Goal: Task Accomplishment & Management: Manage account settings

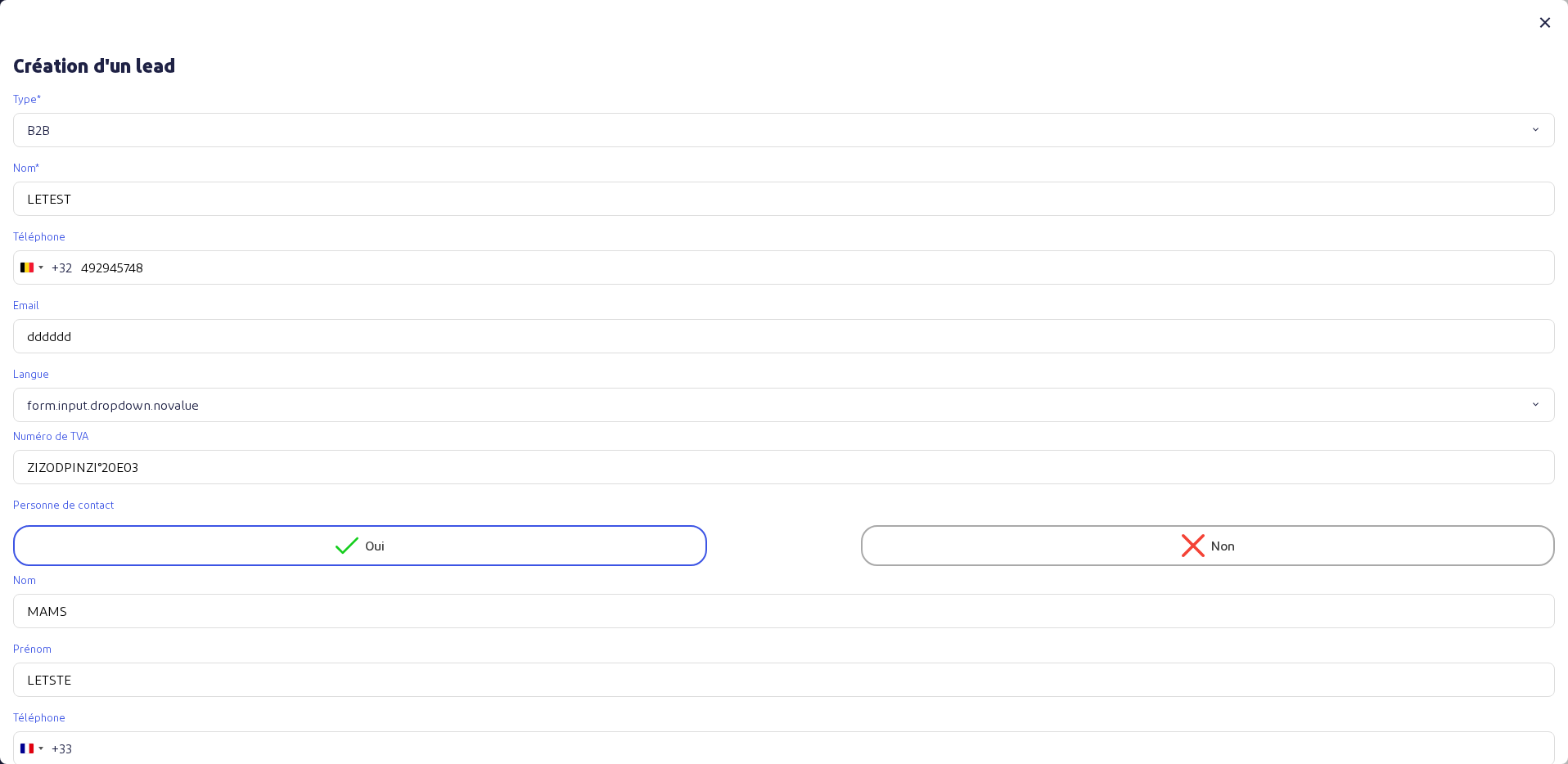
click at [1541, 17] on icon at bounding box center [1545, 23] width 19 height 19
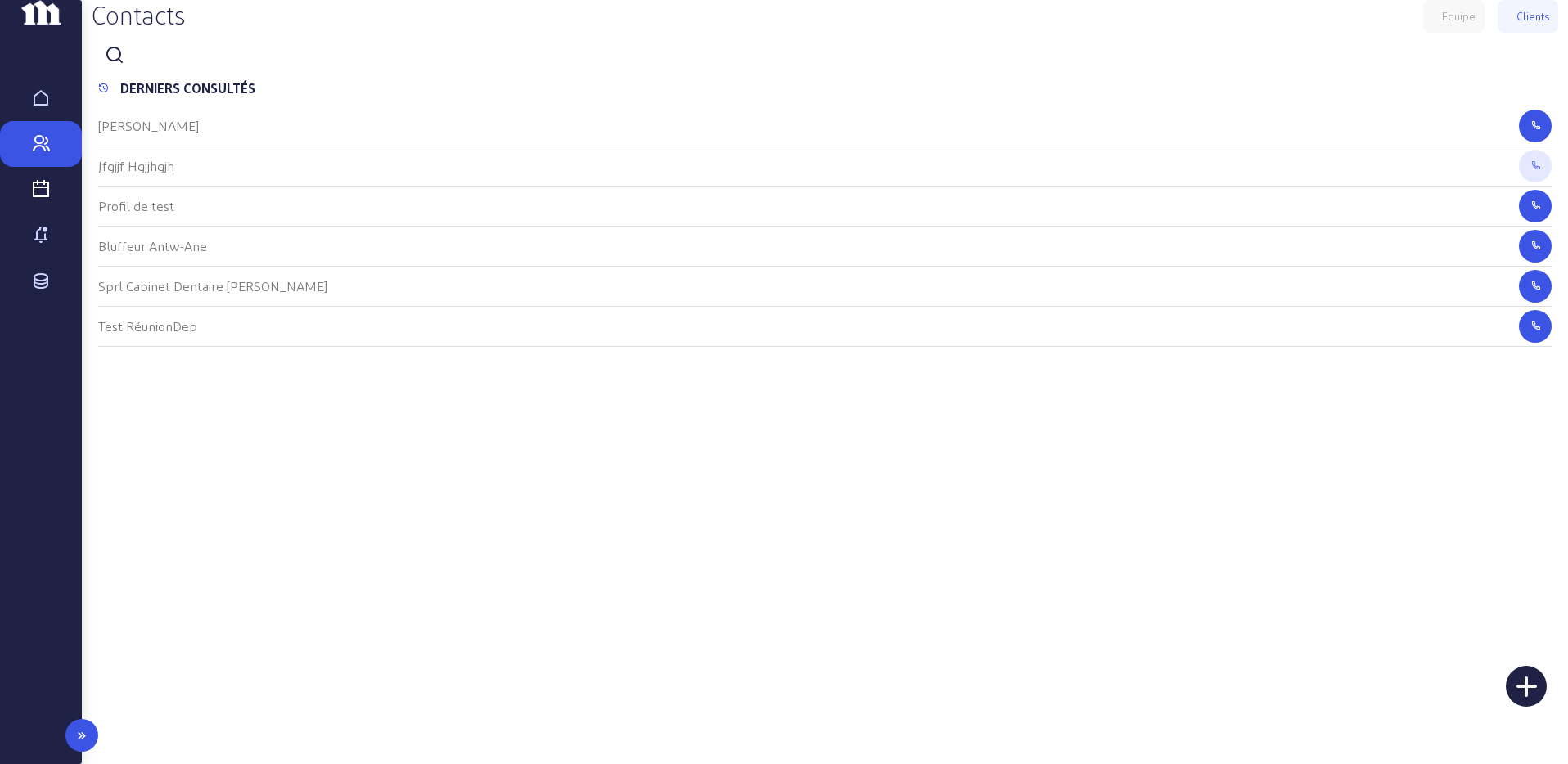
click at [30, 199] on div "Visites" at bounding box center [40, 190] width 66 height 19
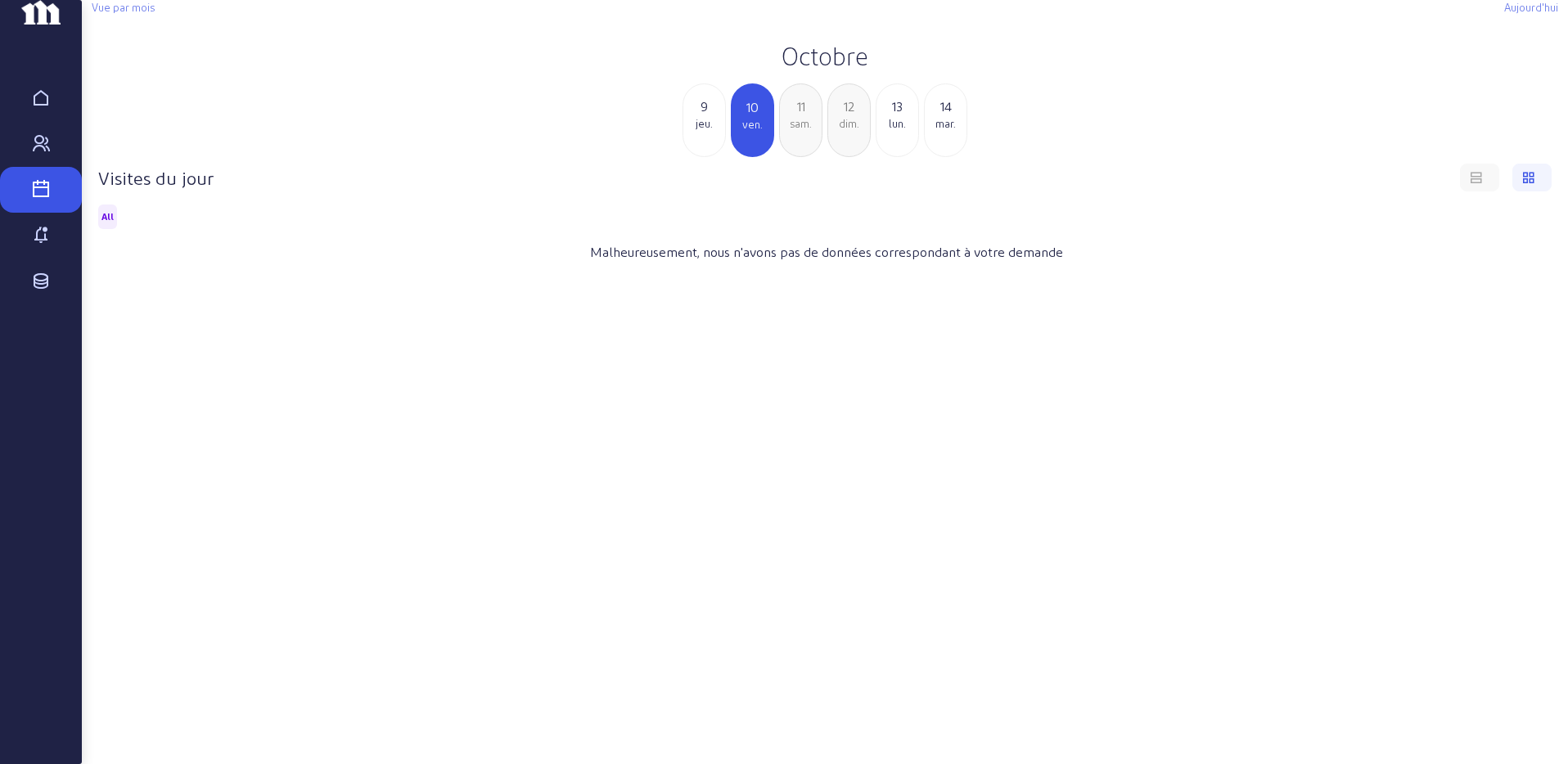
click at [800, 70] on h2 "Octobre" at bounding box center [825, 55] width 1467 height 30
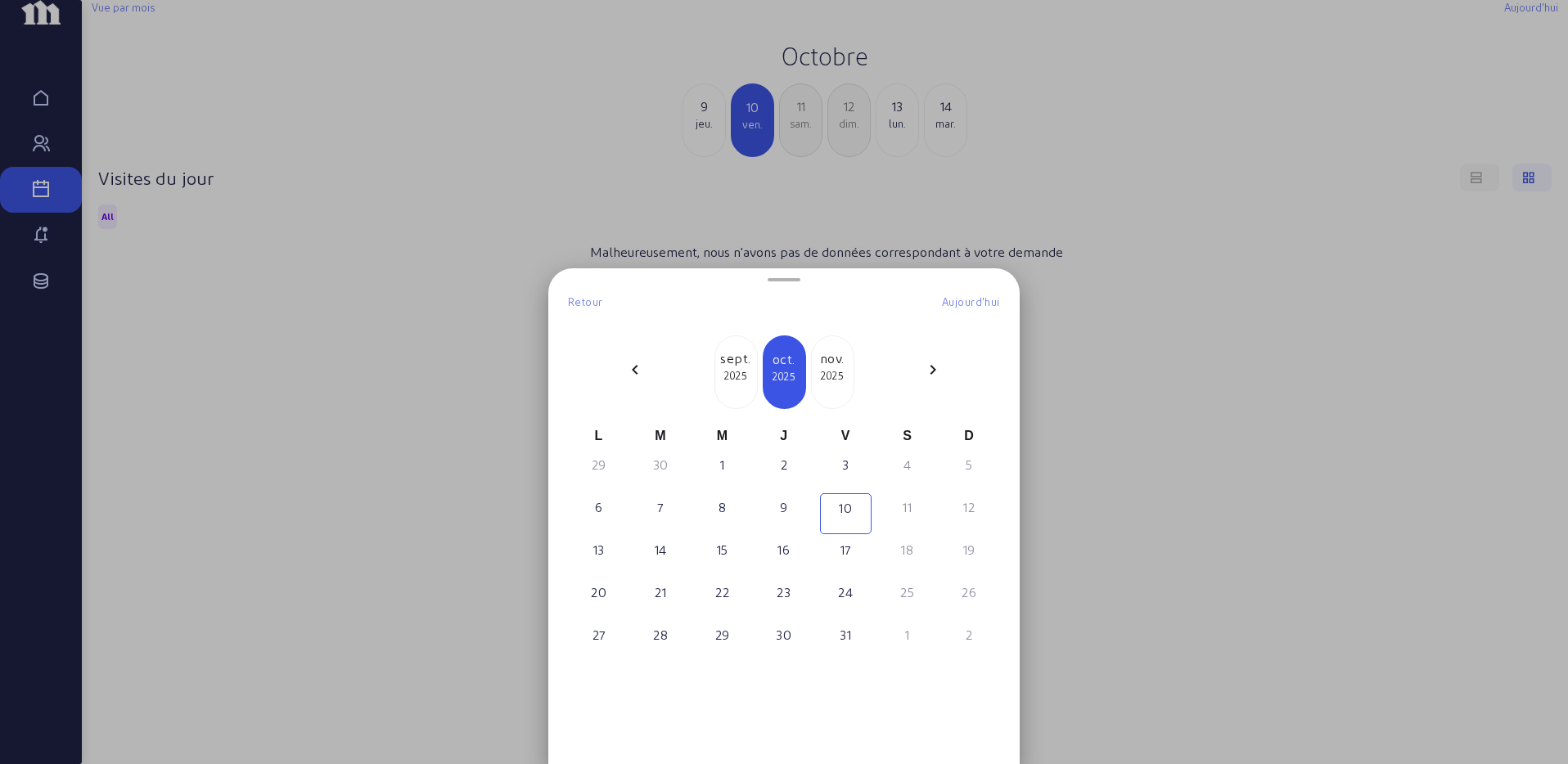
click at [641, 382] on div "chevron_left" at bounding box center [635, 373] width 40 height 25
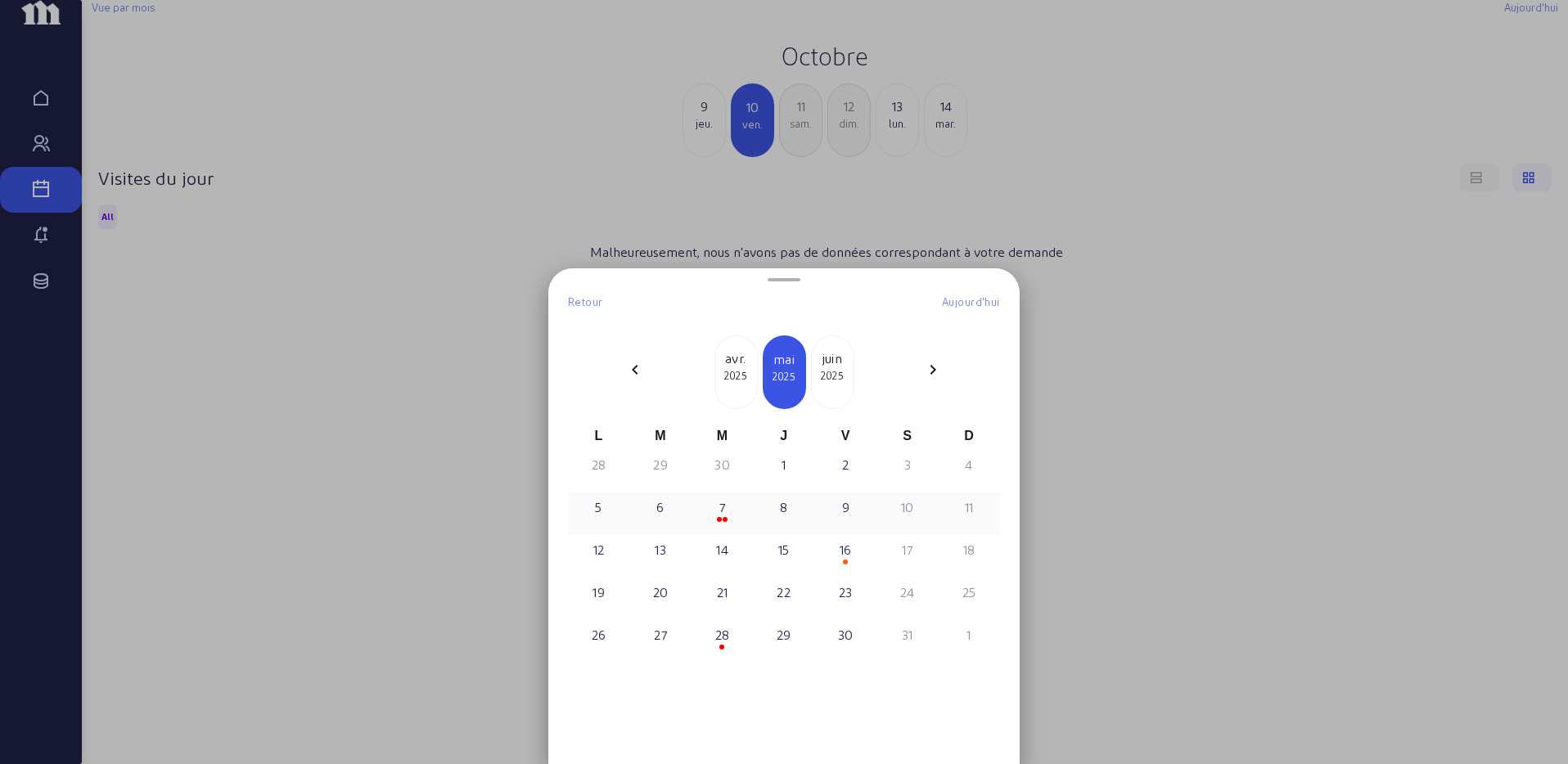
click at [721, 520] on span at bounding box center [719, 519] width 5 height 5
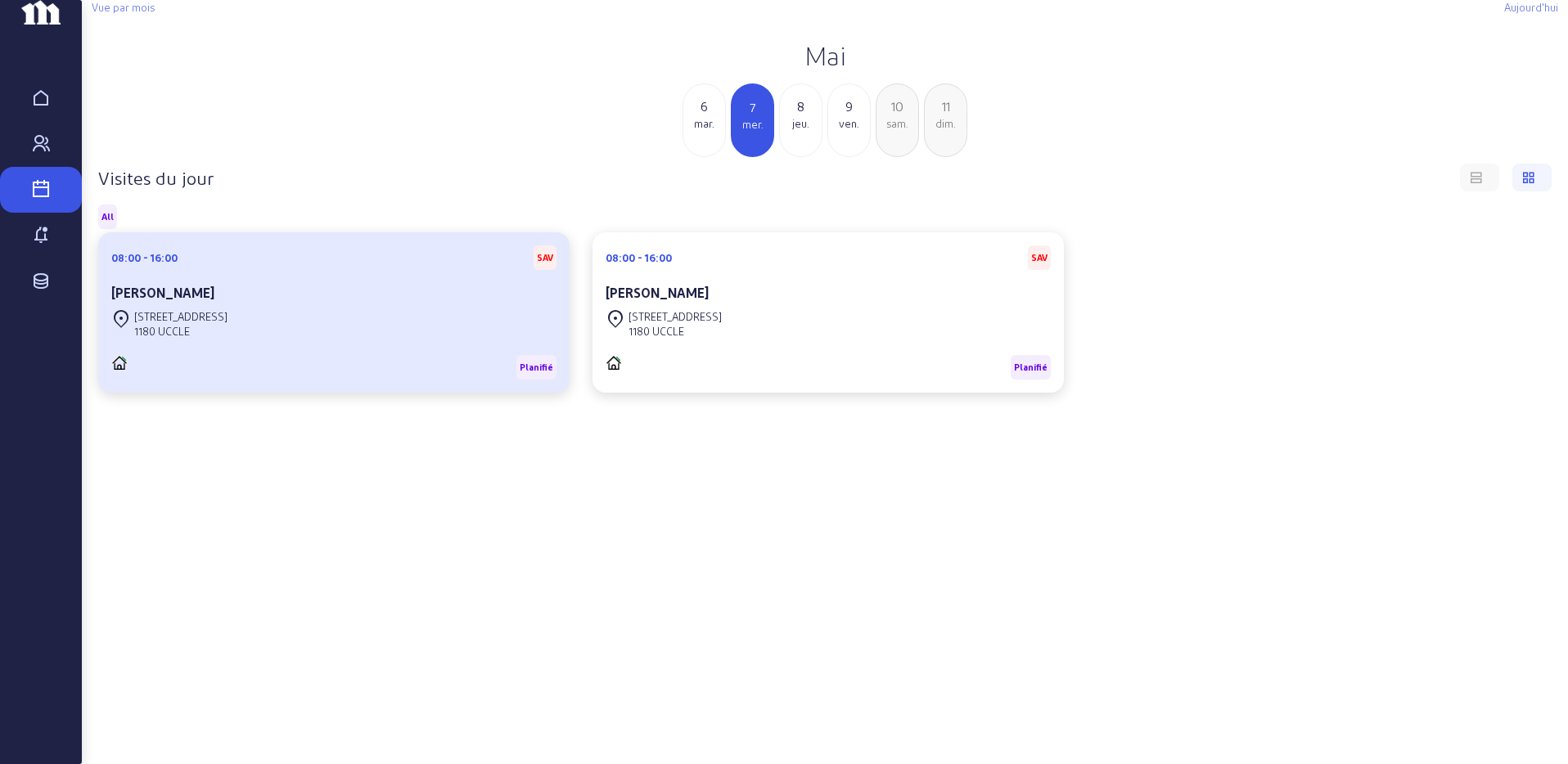
click at [317, 303] on div "[PERSON_NAME]" at bounding box center [333, 293] width 445 height 19
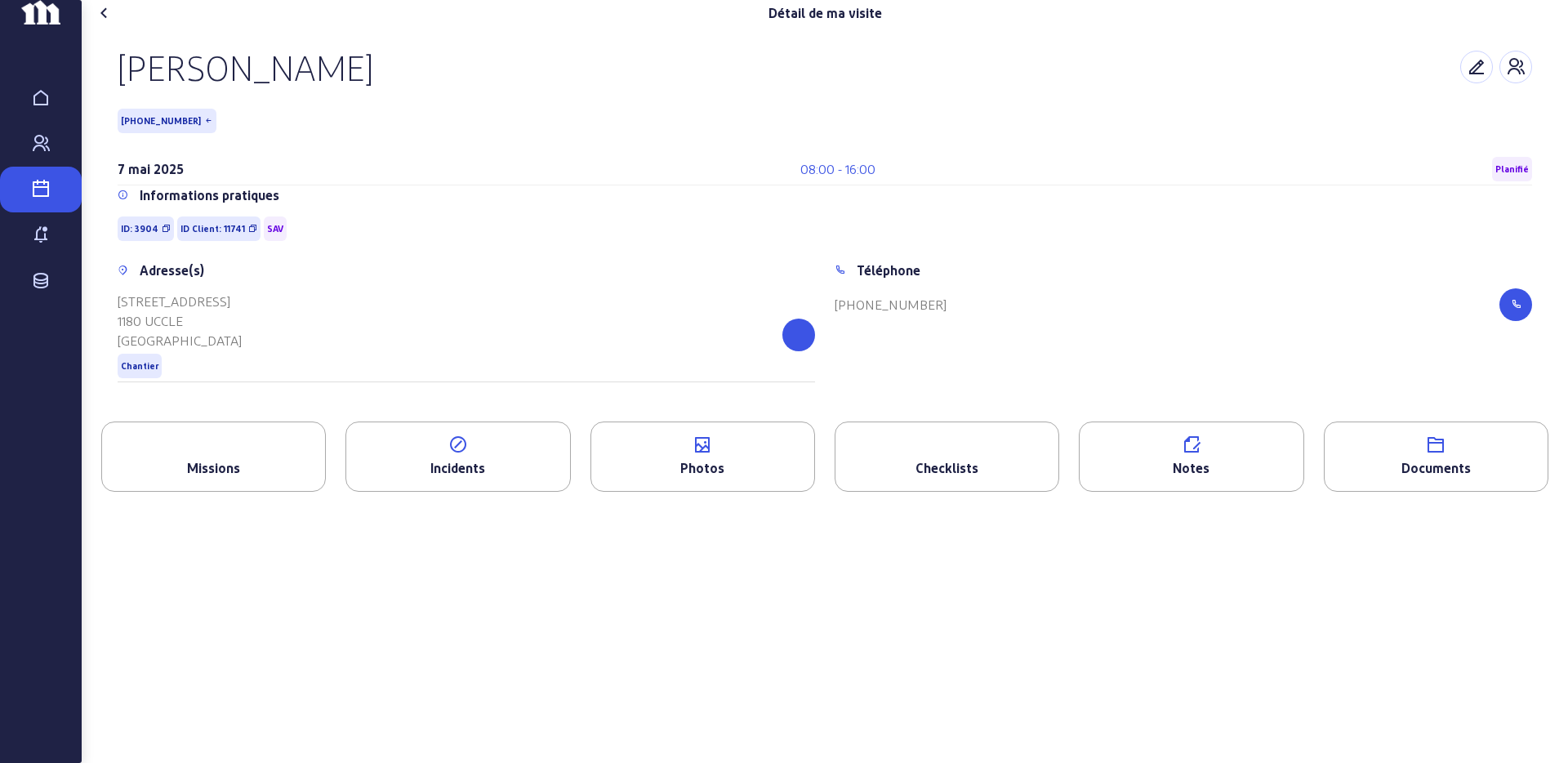
click at [1172, 478] on div "Notes" at bounding box center [1192, 468] width 223 height 19
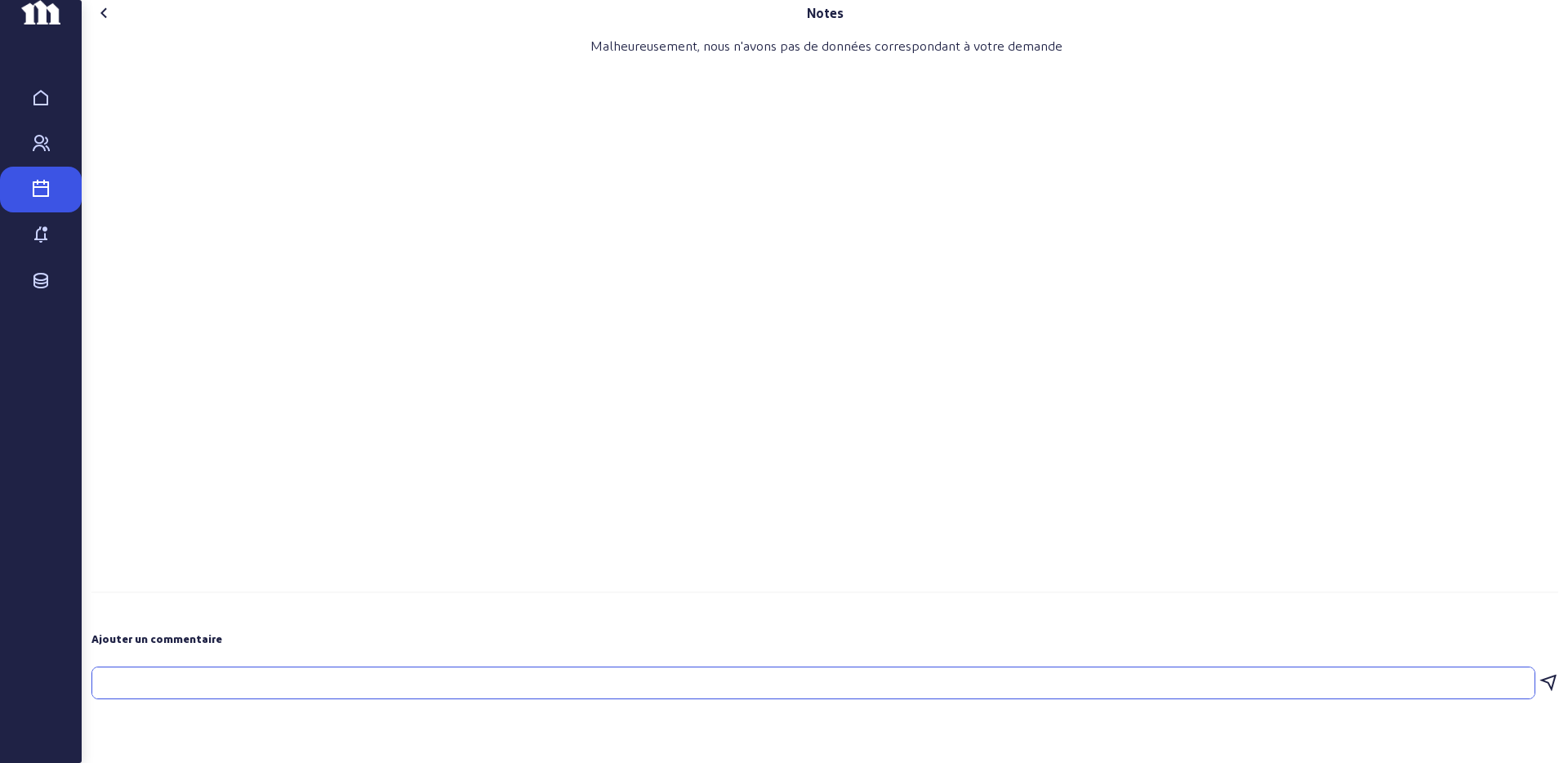
click at [498, 699] on textarea at bounding box center [813, 683] width 1444 height 33
type textarea "jdbfjjd"
click at [1540, 690] on icon at bounding box center [1549, 679] width 19 height 19
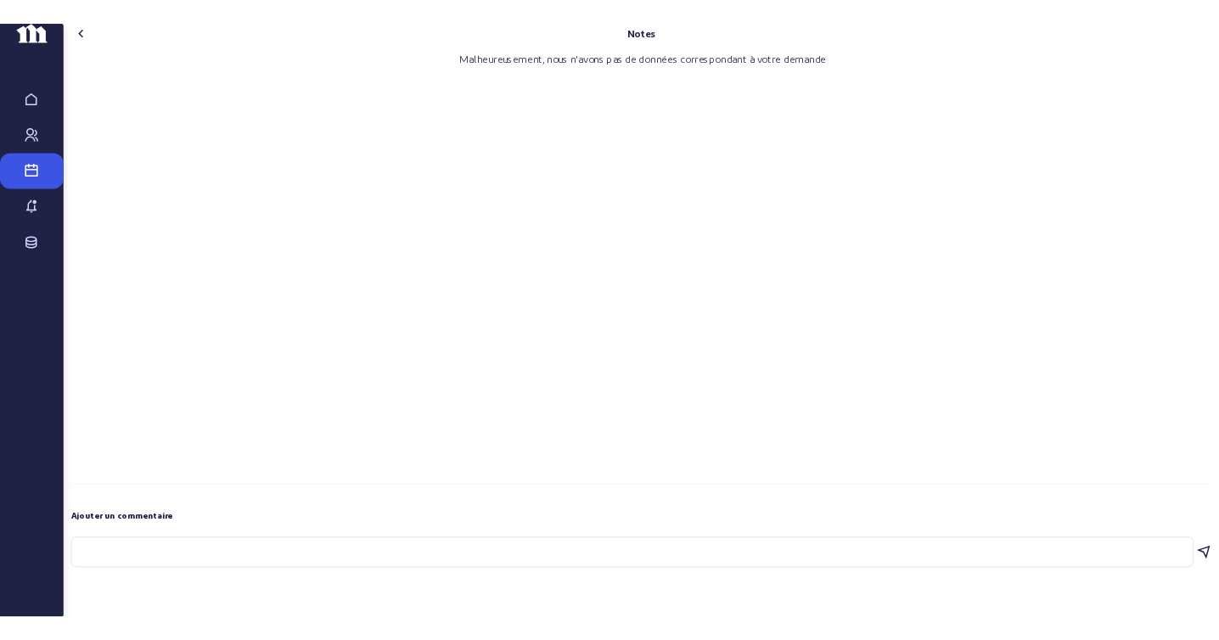
scroll to position [0, 0]
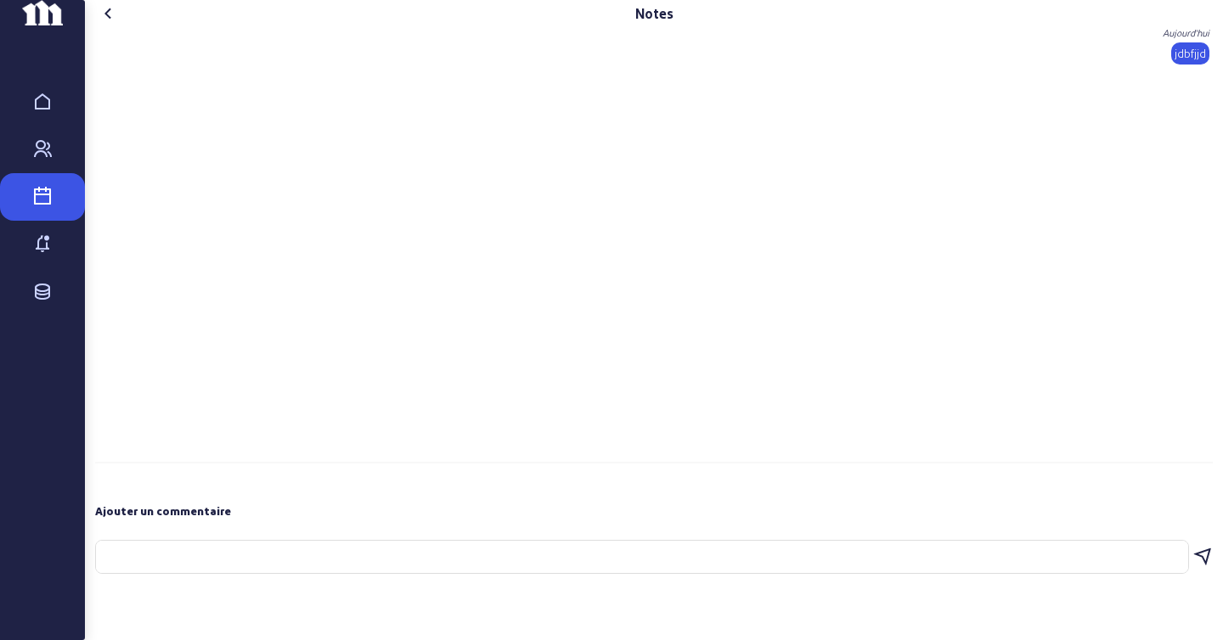
click at [115, 24] on icon at bounding box center [108, 13] width 20 height 20
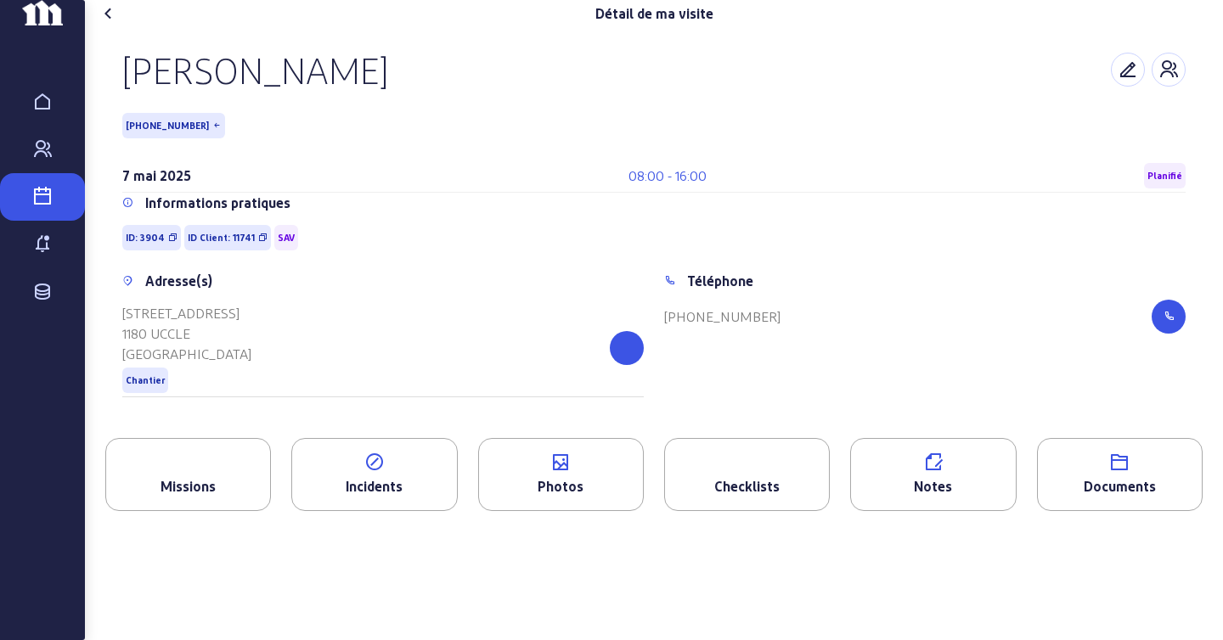
click at [190, 497] on div "Missions" at bounding box center [188, 486] width 164 height 20
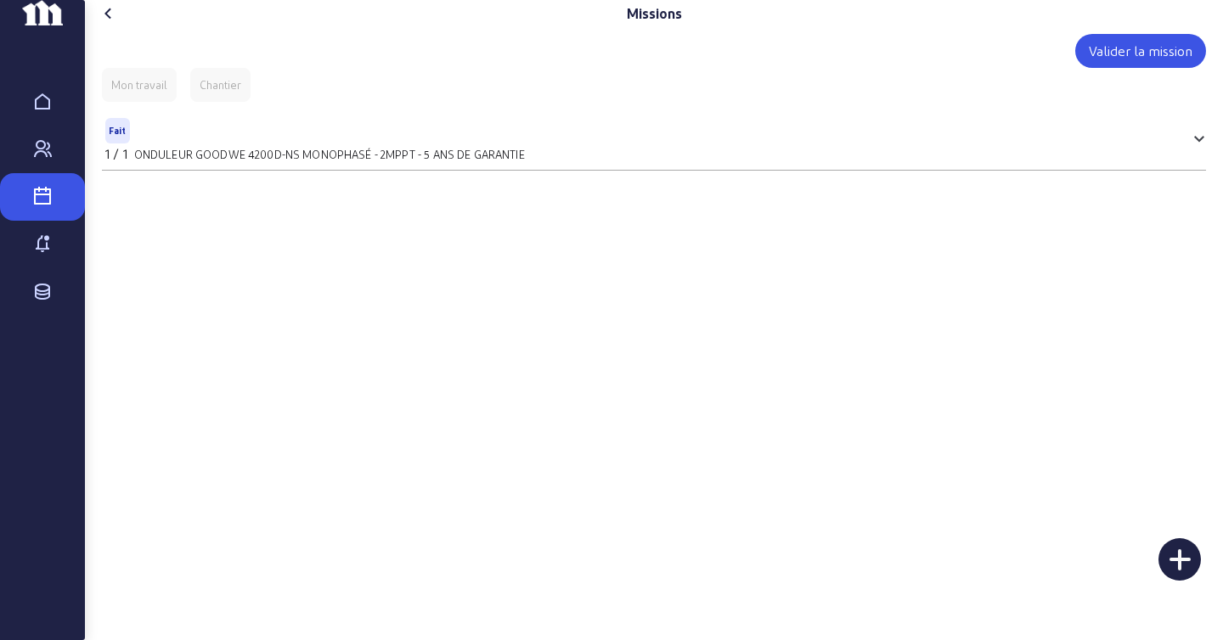
click at [109, 24] on icon at bounding box center [108, 13] width 20 height 20
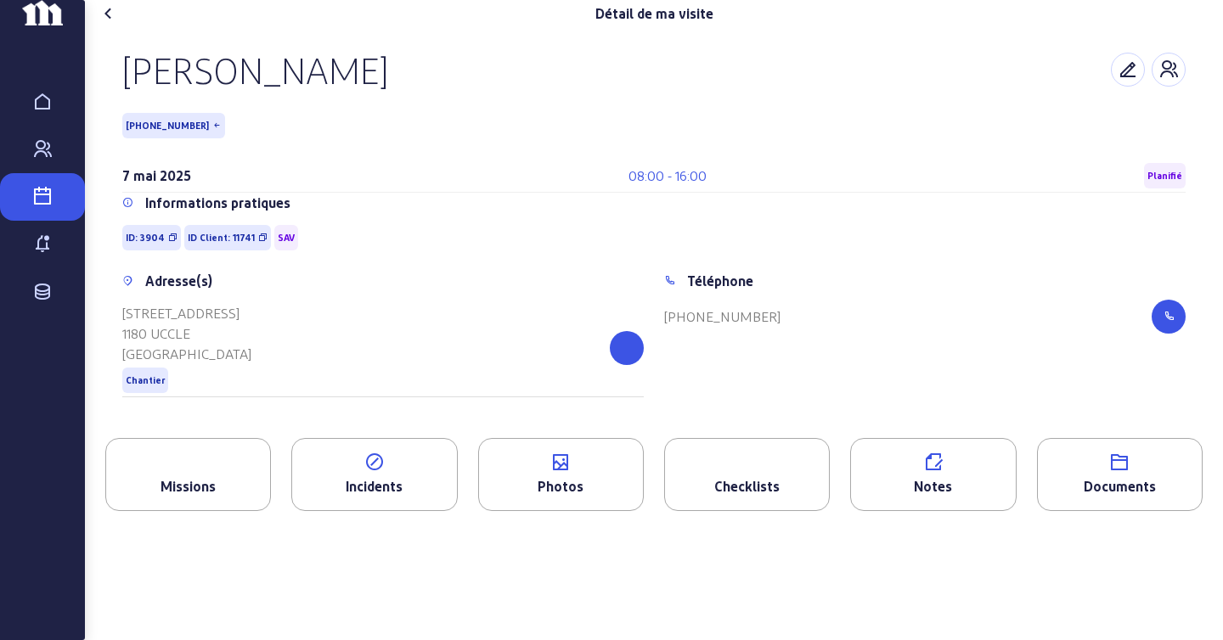
click at [175, 138] on span "[PHONE_NUMBER]" at bounding box center [173, 125] width 103 height 25
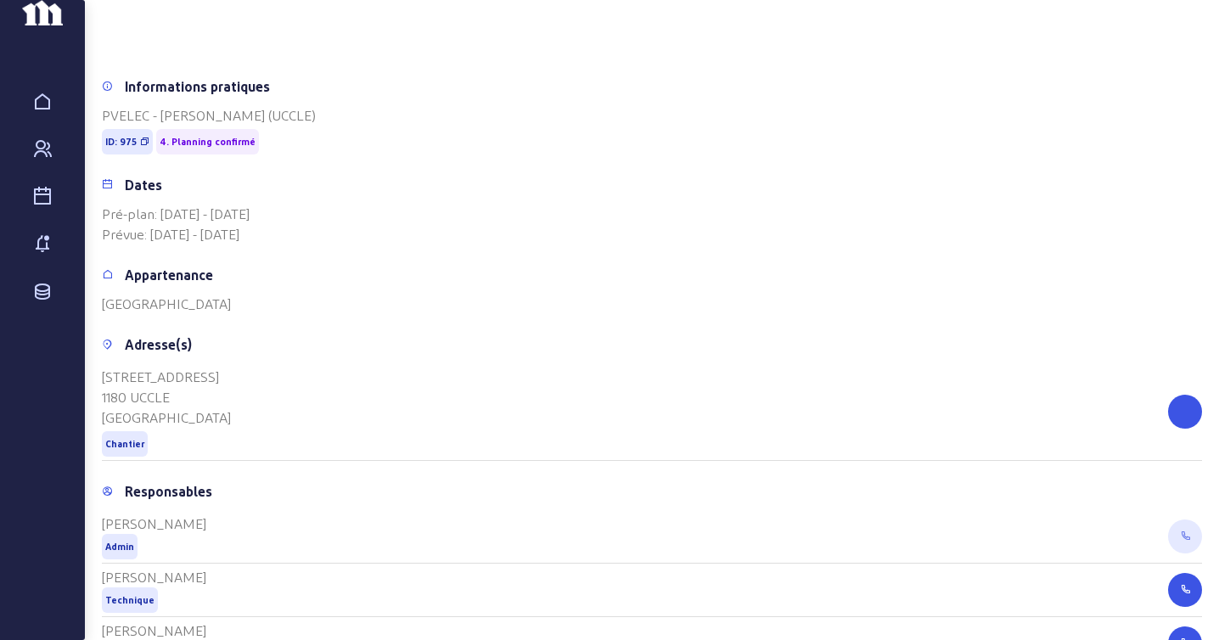
scroll to position [450, 0]
